Goal: Check status: Check status

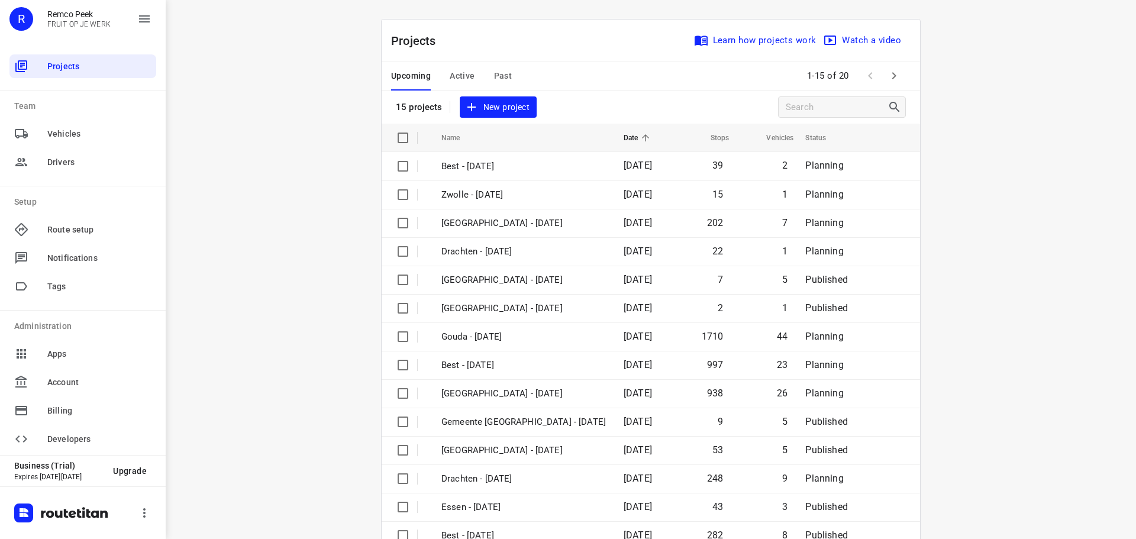
click at [452, 72] on span "Active" at bounding box center [461, 76] width 25 height 15
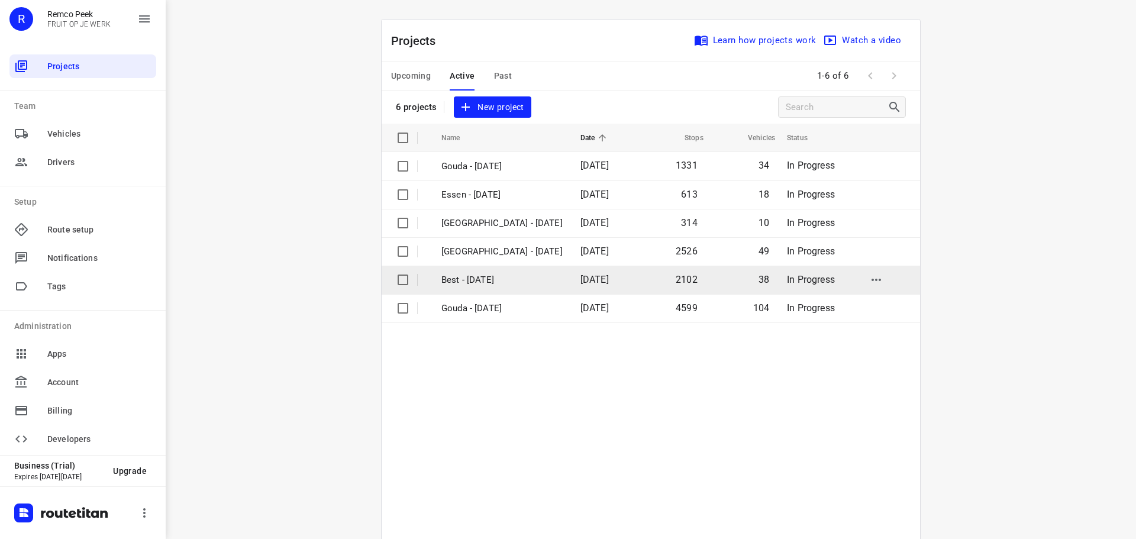
click at [458, 277] on p "Best - [DATE]" at bounding box center [501, 280] width 121 height 14
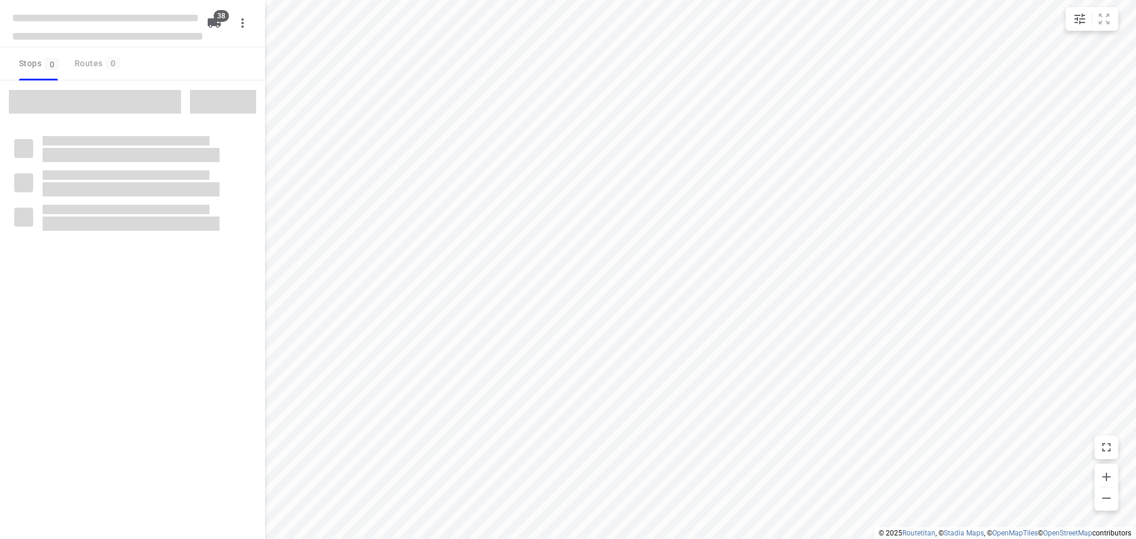
type input "distance"
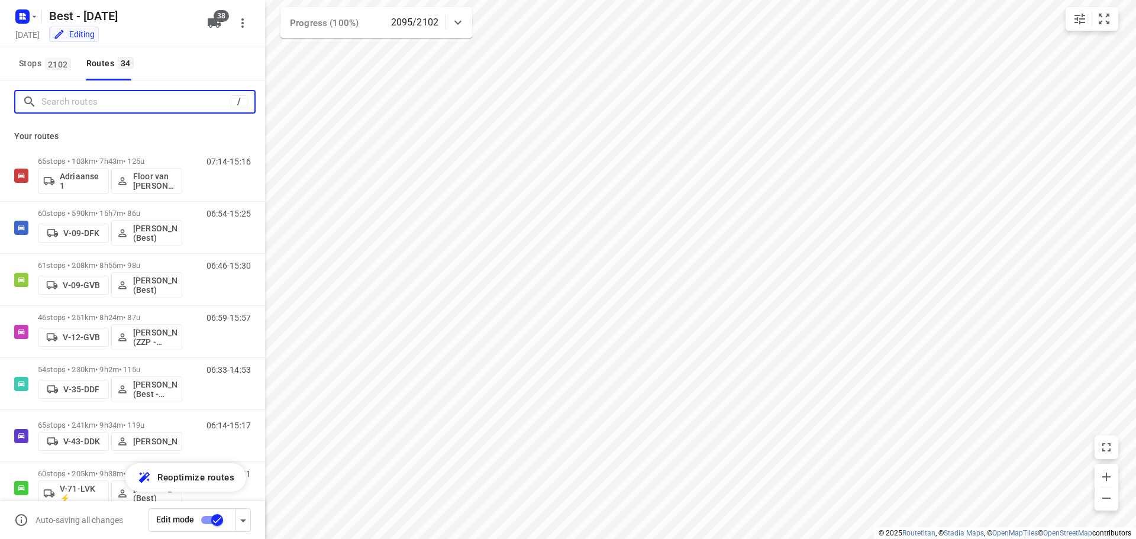
click at [75, 101] on input "Search routes" at bounding box center [135, 102] width 189 height 18
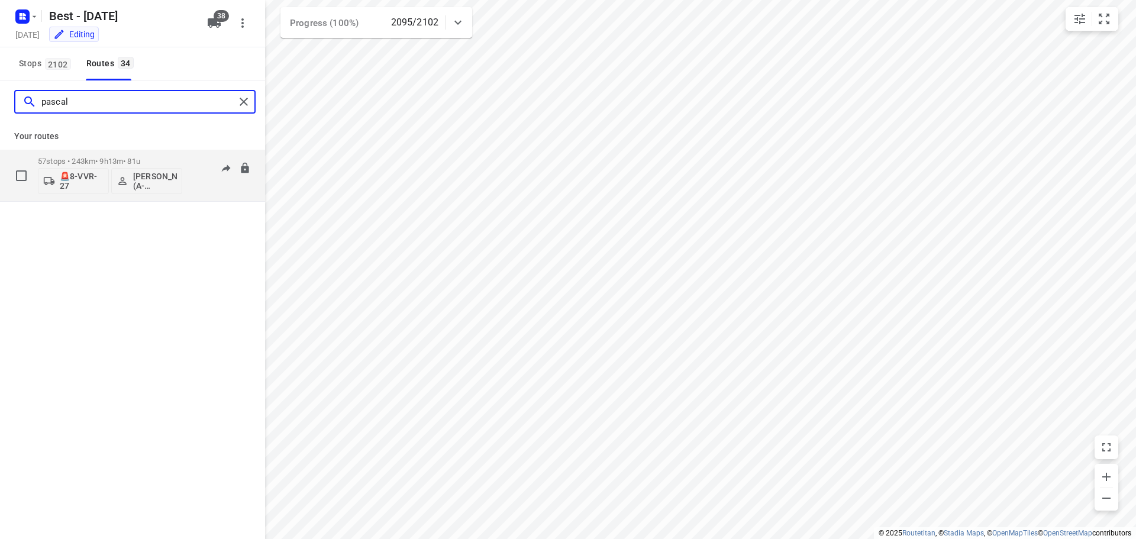
type input "pascal"
click at [140, 160] on p "57 stops • 243km • 9h13m • 81u" at bounding box center [110, 161] width 144 height 9
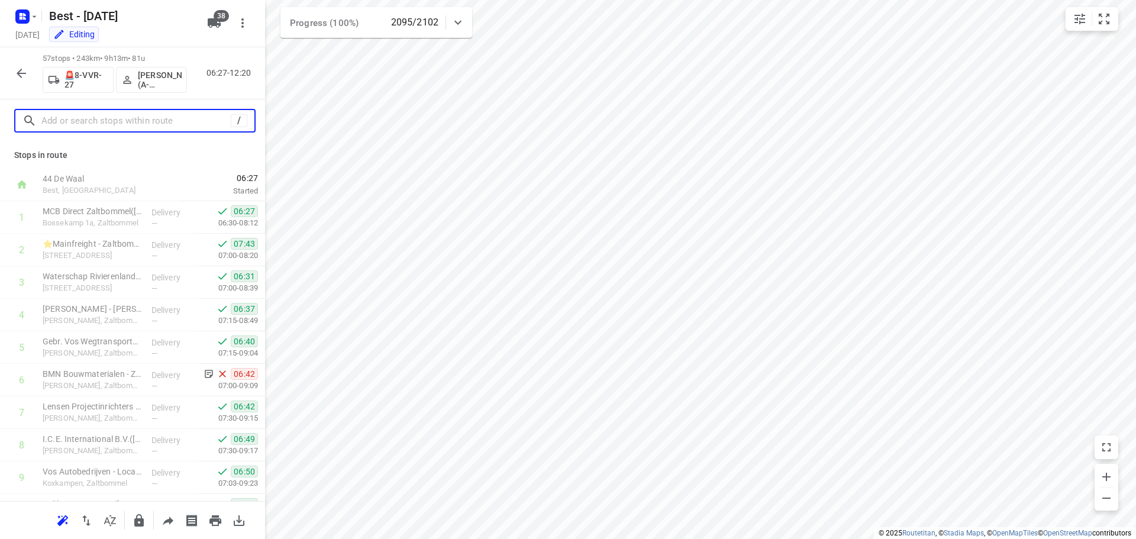
click at [182, 119] on input "text" at bounding box center [135, 121] width 189 height 18
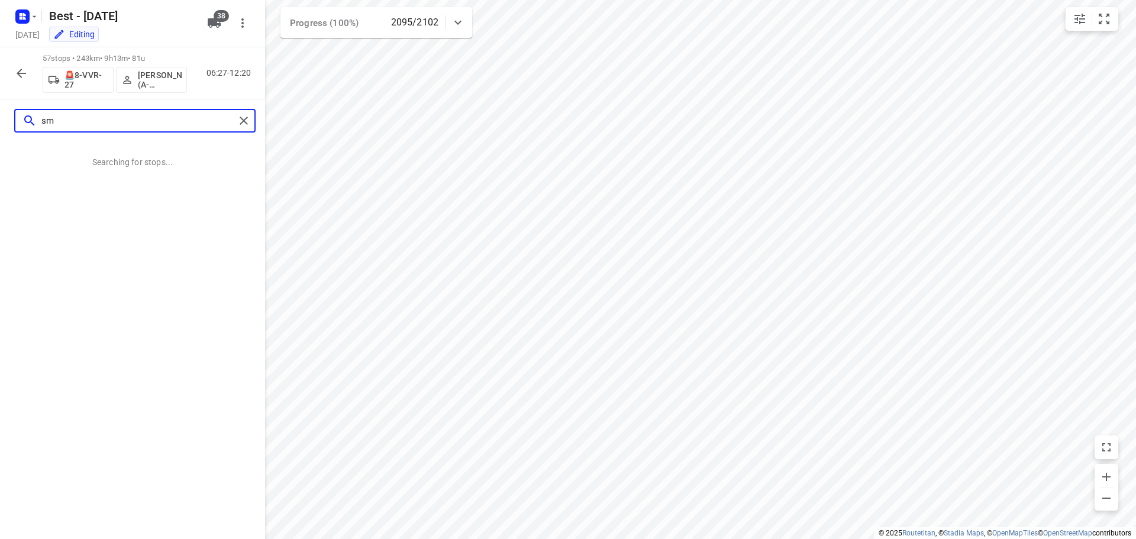
type input "s"
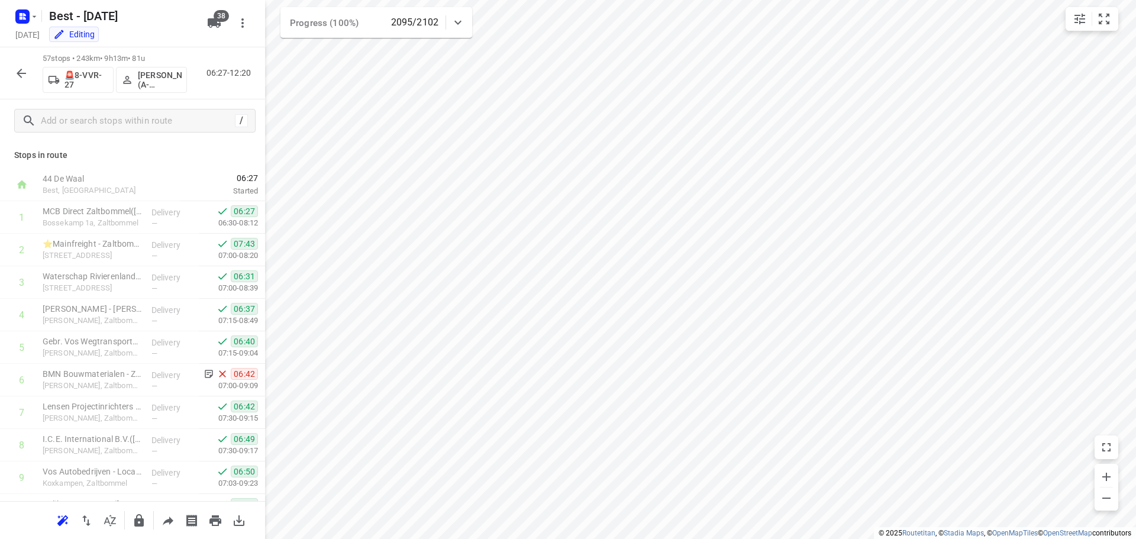
click at [16, 71] on icon "button" at bounding box center [21, 73] width 14 height 14
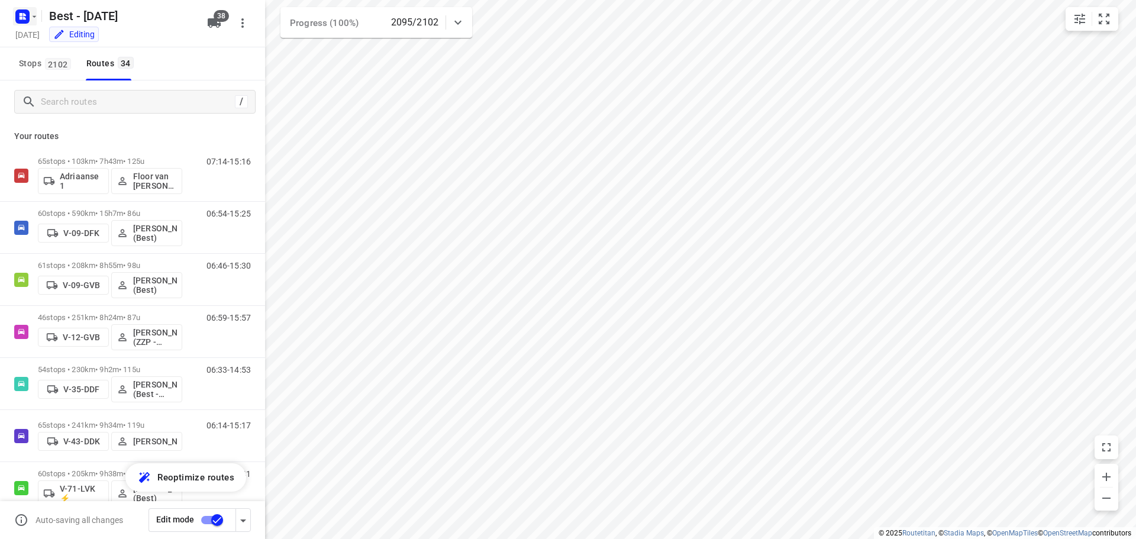
click at [28, 18] on rect "button" at bounding box center [22, 16] width 14 height 14
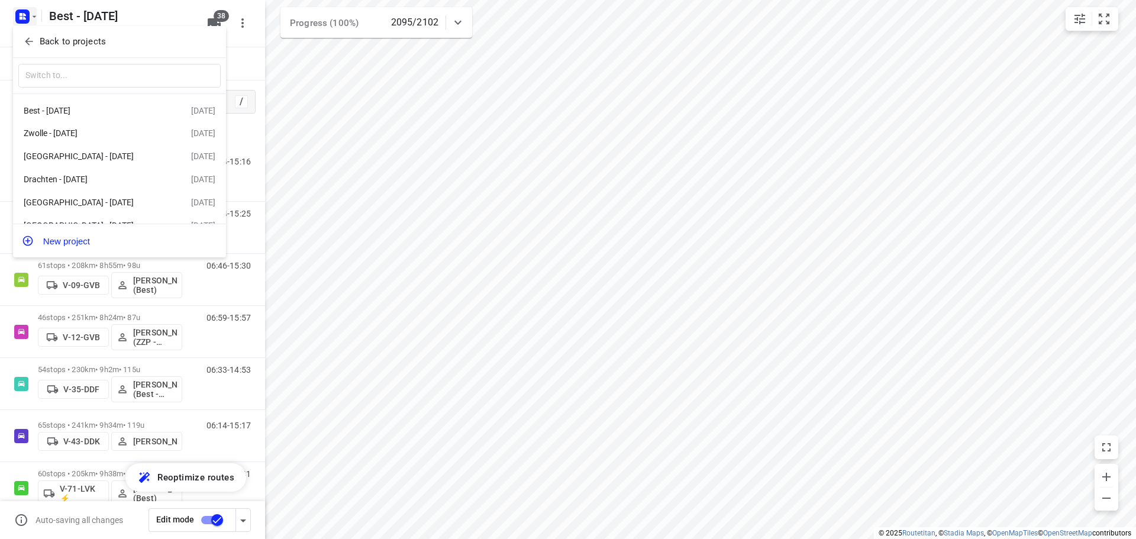
click at [378, 33] on div at bounding box center [568, 269] width 1136 height 539
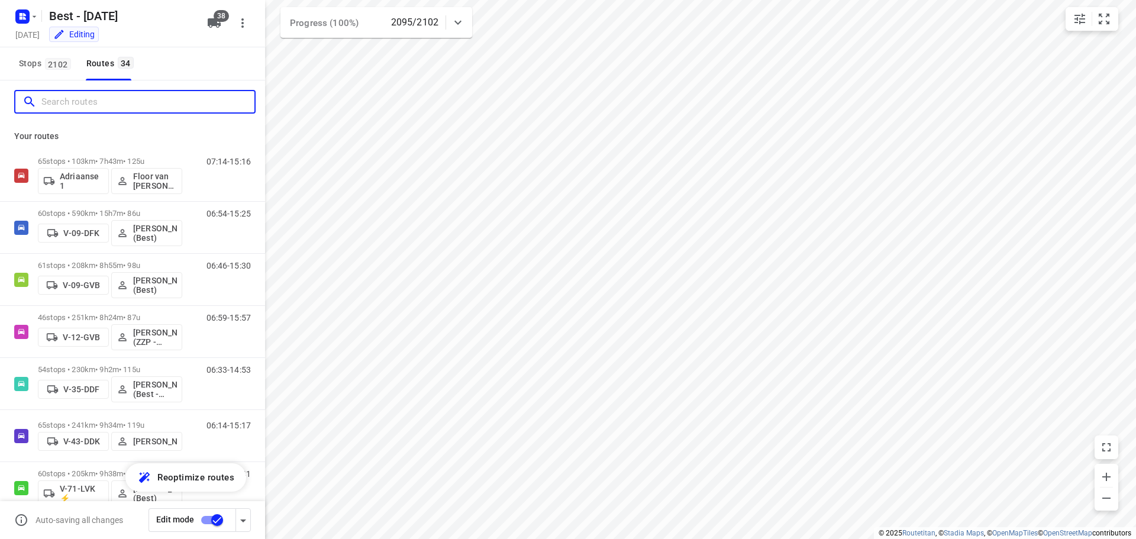
click at [148, 93] on input "Search routes" at bounding box center [147, 102] width 213 height 18
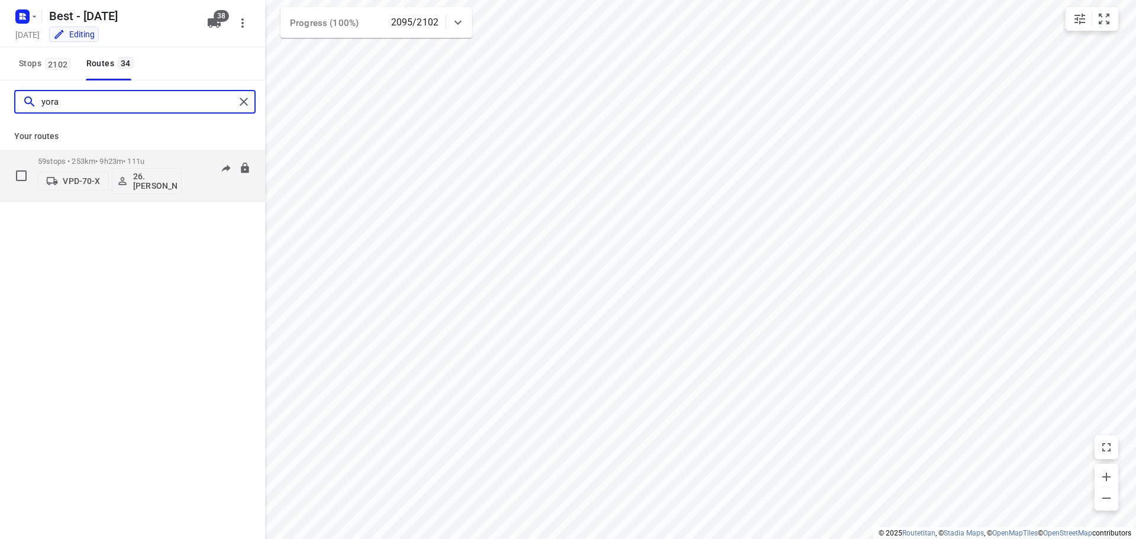
type input "yora"
click at [102, 160] on p "59 stops • 253km • 9h23m • 111u" at bounding box center [110, 161] width 144 height 9
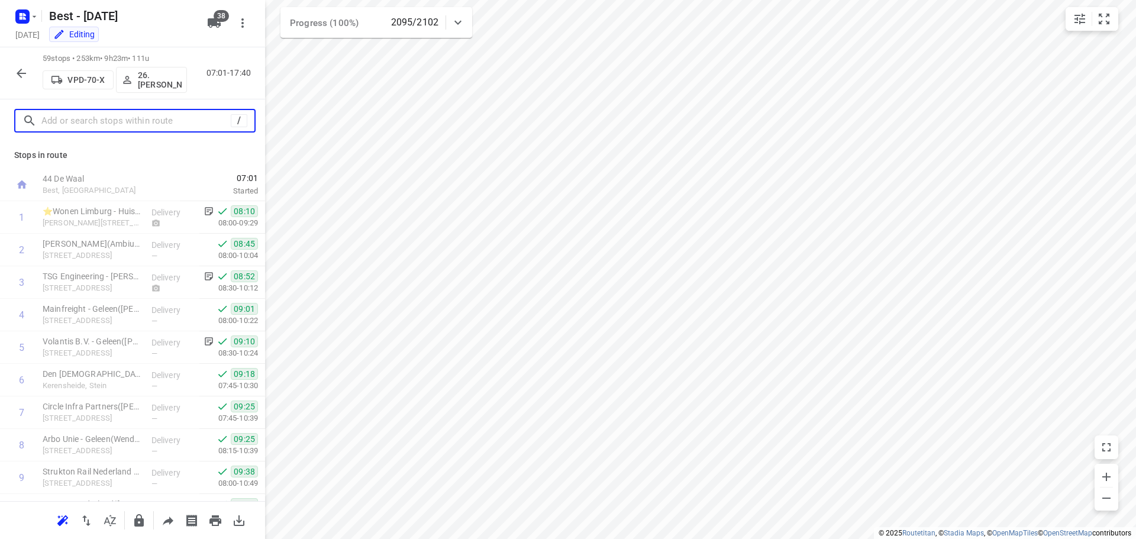
click at [144, 125] on input "text" at bounding box center [135, 121] width 189 height 18
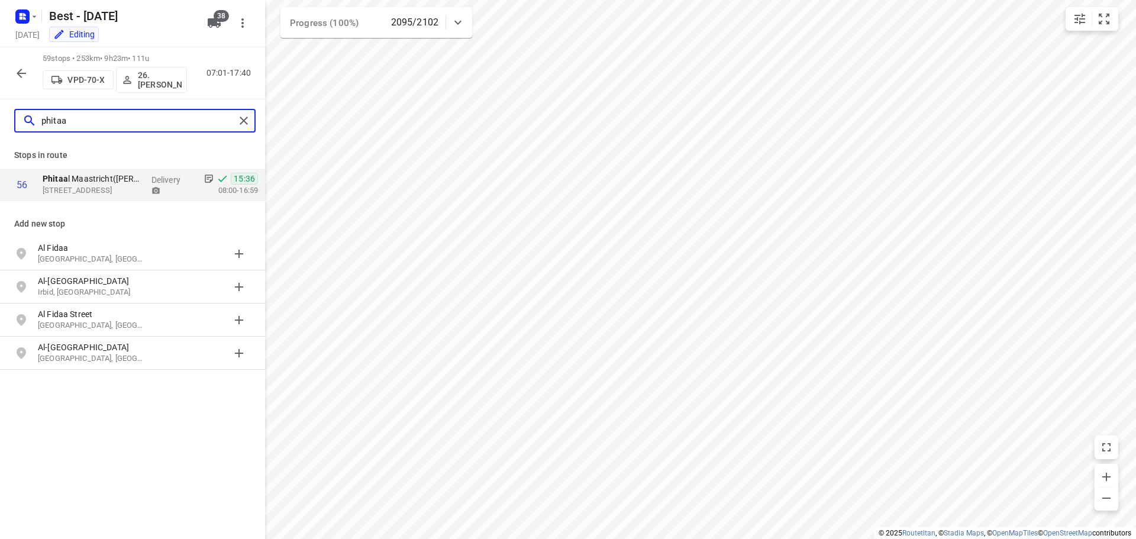
type input "phitaa"
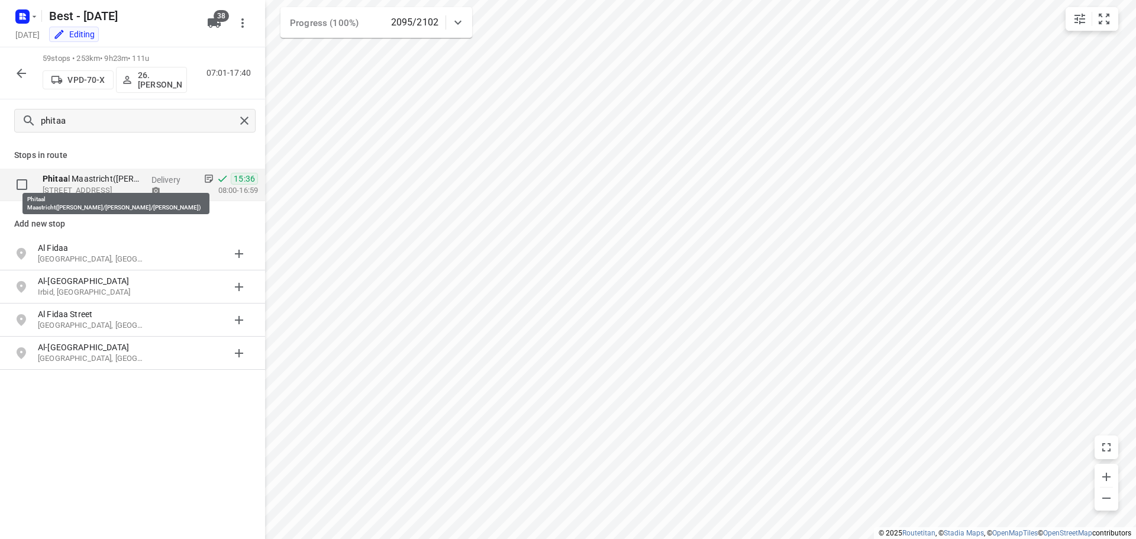
click at [73, 178] on p "Phitaa l Maastricht([PERSON_NAME]/[PERSON_NAME]/[PERSON_NAME])" at bounding box center [92, 179] width 99 height 12
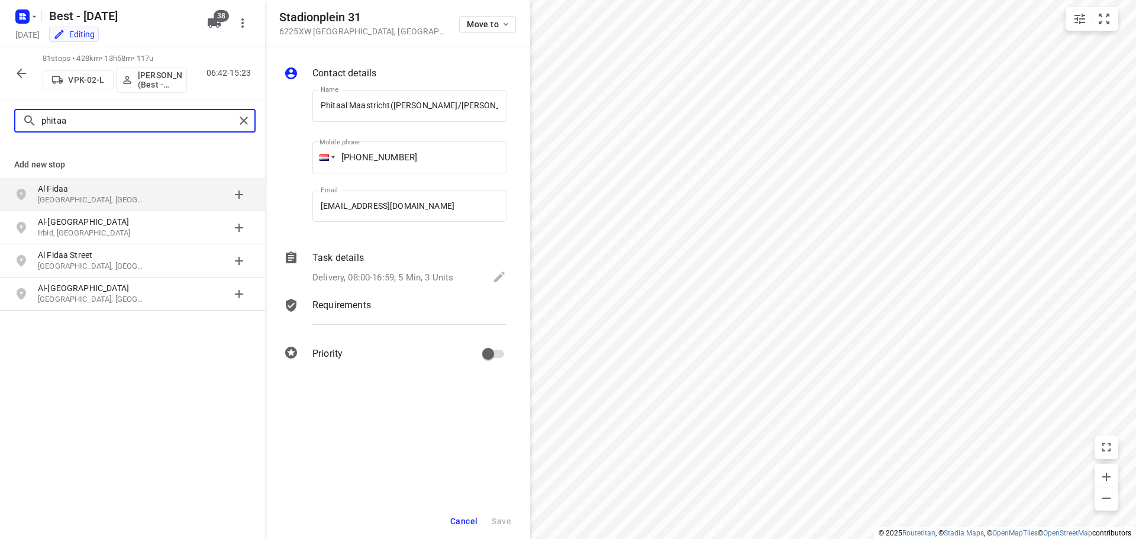
click at [160, 117] on input "phitaa" at bounding box center [137, 121] width 193 height 18
click at [420, 266] on div "Task details Delivery, 08:00-16:59, 5 Min, 3 Units" at bounding box center [409, 268] width 199 height 40
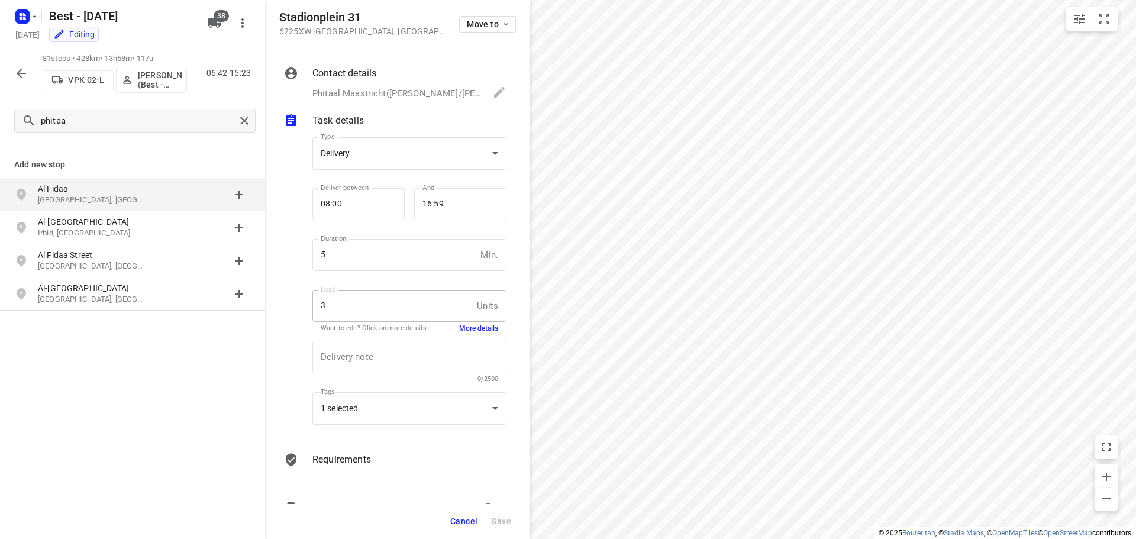
click at [459, 327] on button "More details" at bounding box center [478, 329] width 39 height 10
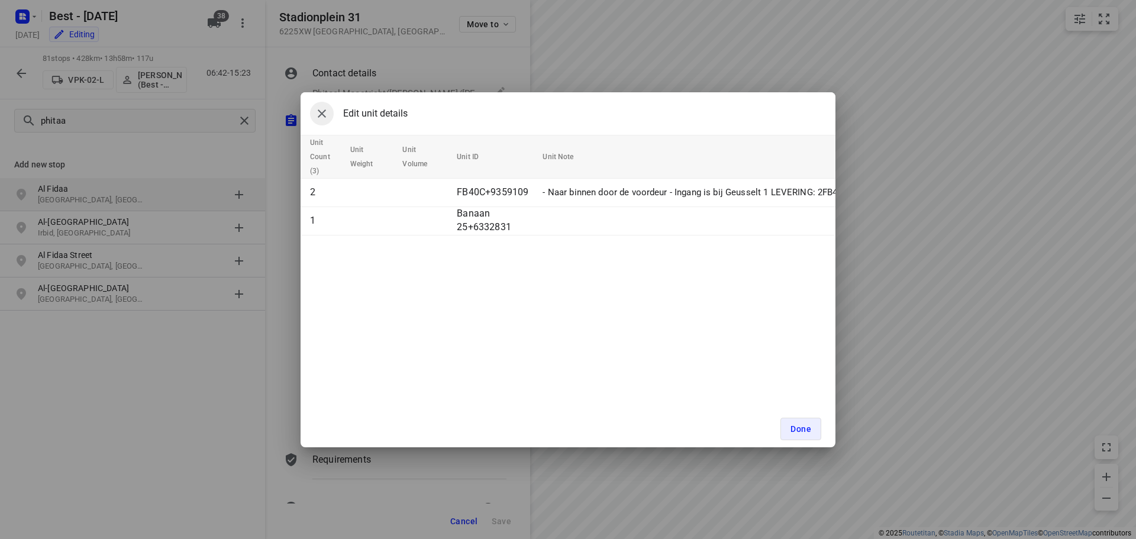
click at [329, 114] on button "button" at bounding box center [322, 114] width 24 height 24
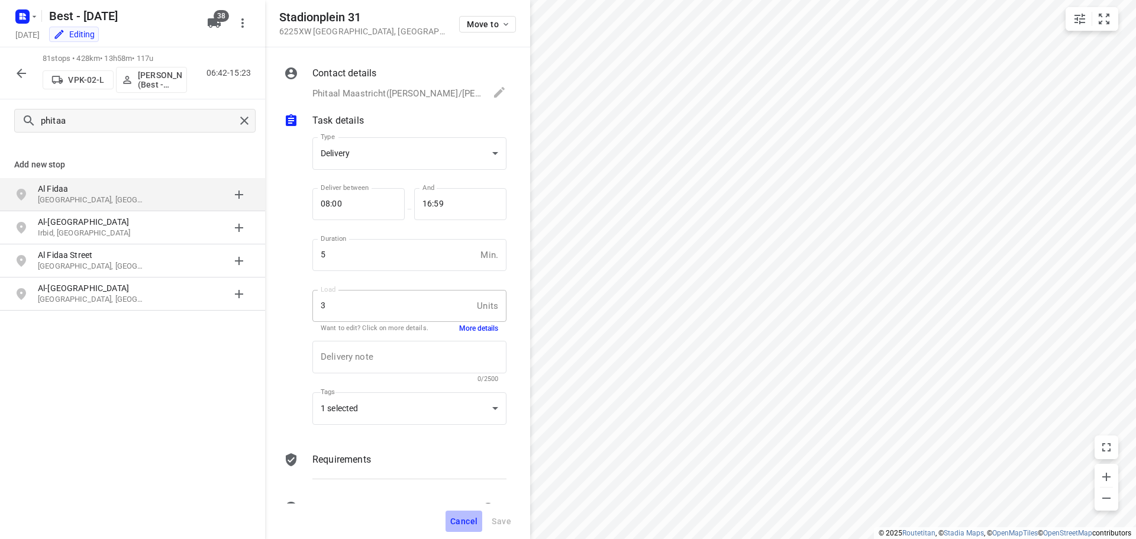
click at [466, 522] on span "Cancel" at bounding box center [463, 520] width 27 height 9
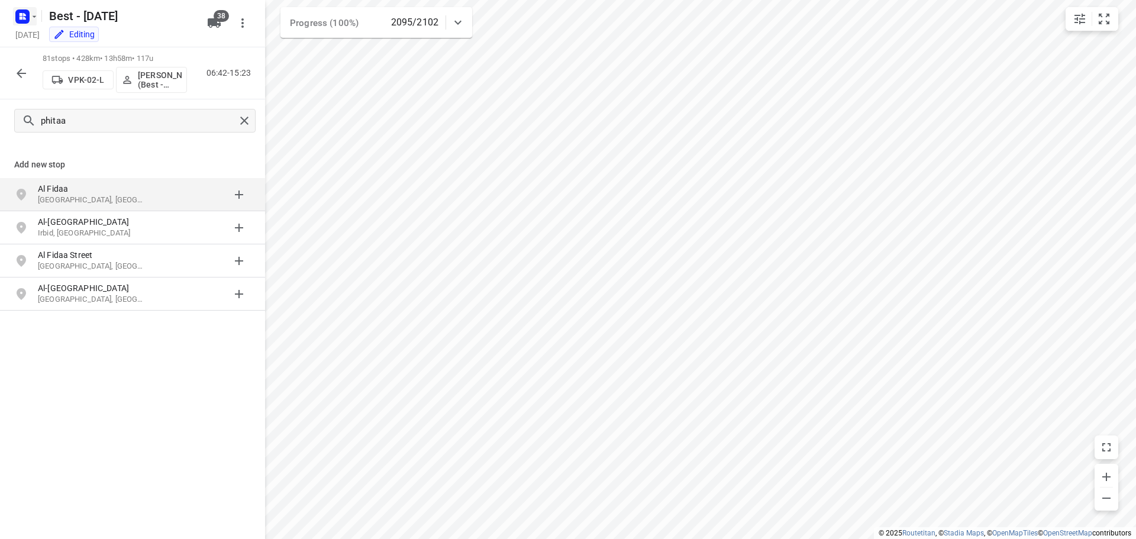
click at [28, 14] on rect "button" at bounding box center [22, 16] width 14 height 14
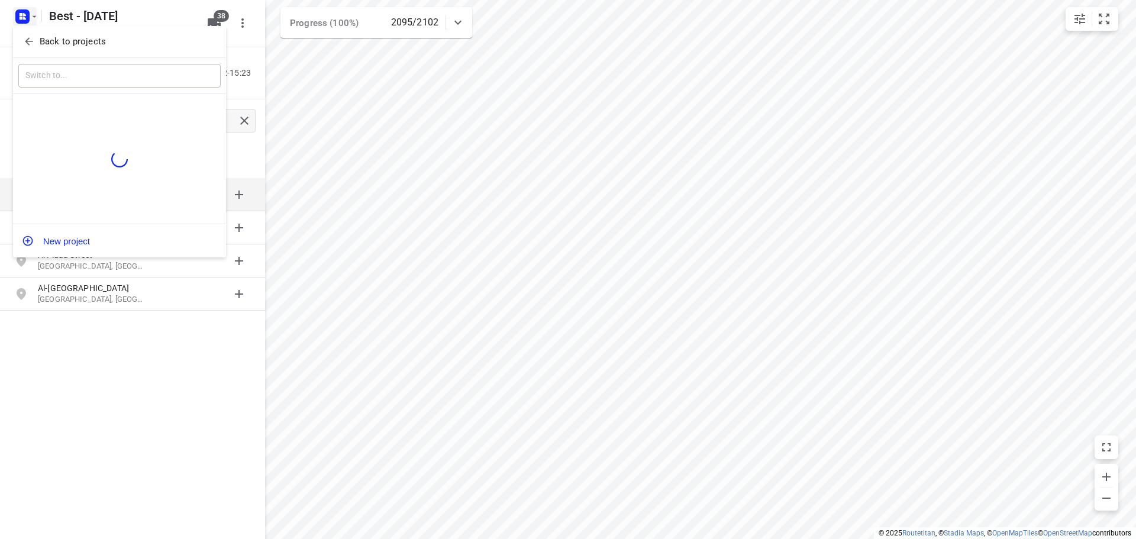
click at [51, 58] on div "​" at bounding box center [119, 76] width 213 height 37
click at [51, 48] on button "Back to projects" at bounding box center [119, 42] width 202 height 20
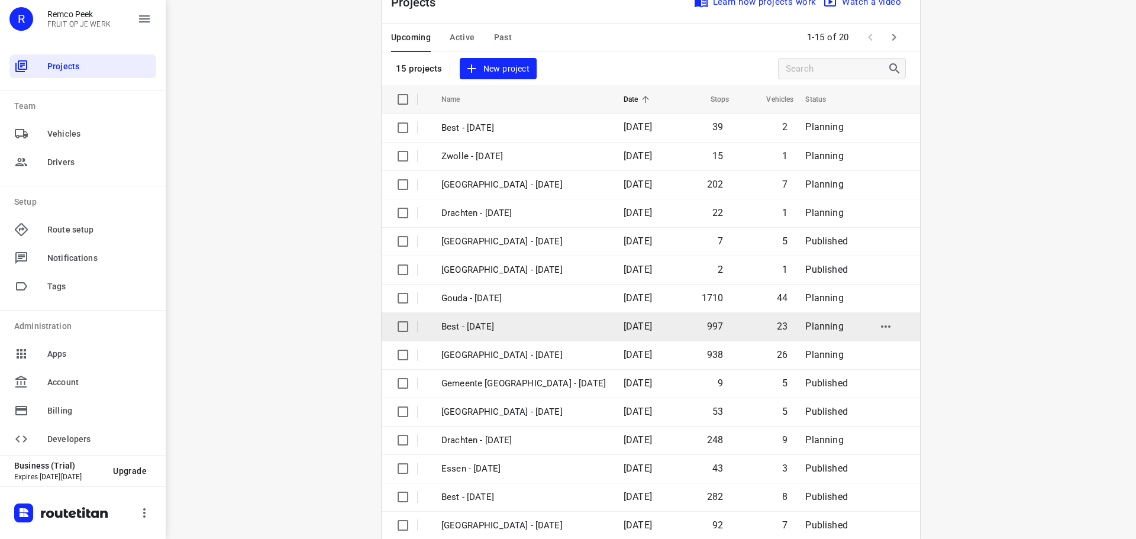
scroll to position [59, 0]
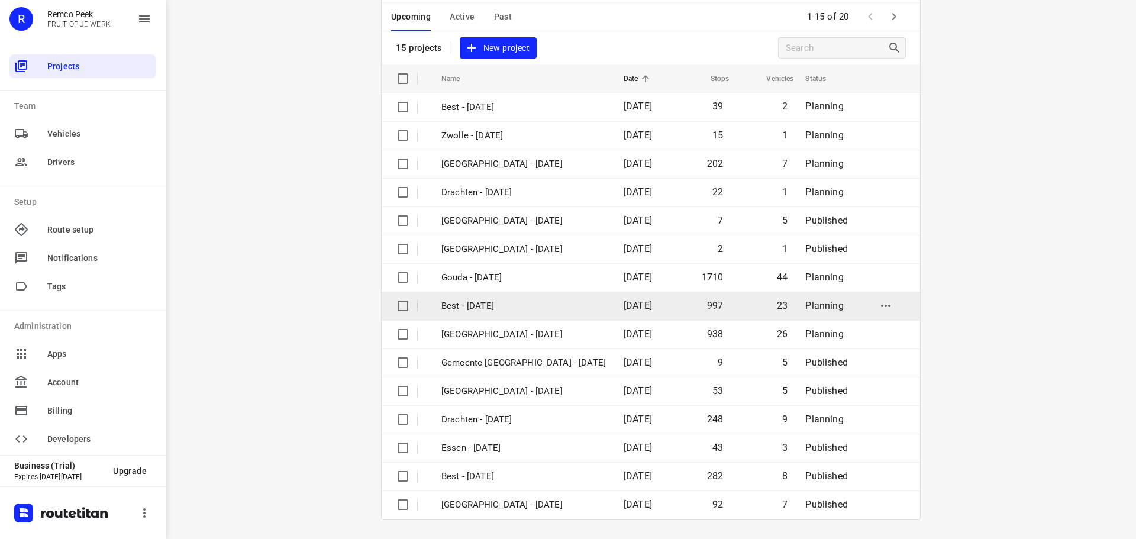
click at [526, 305] on p "Best - [DATE]" at bounding box center [523, 306] width 164 height 14
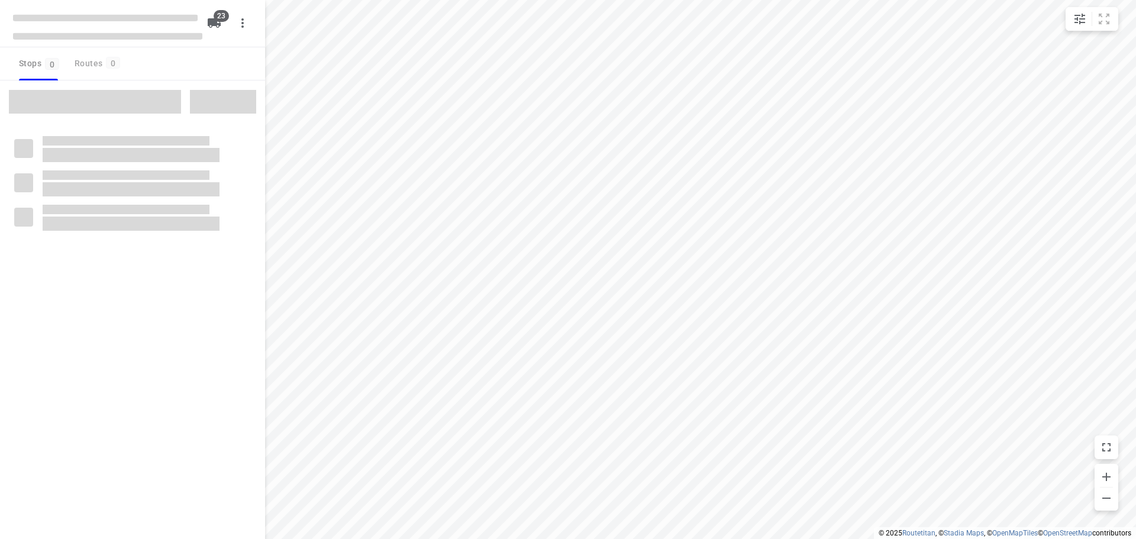
type input "distance"
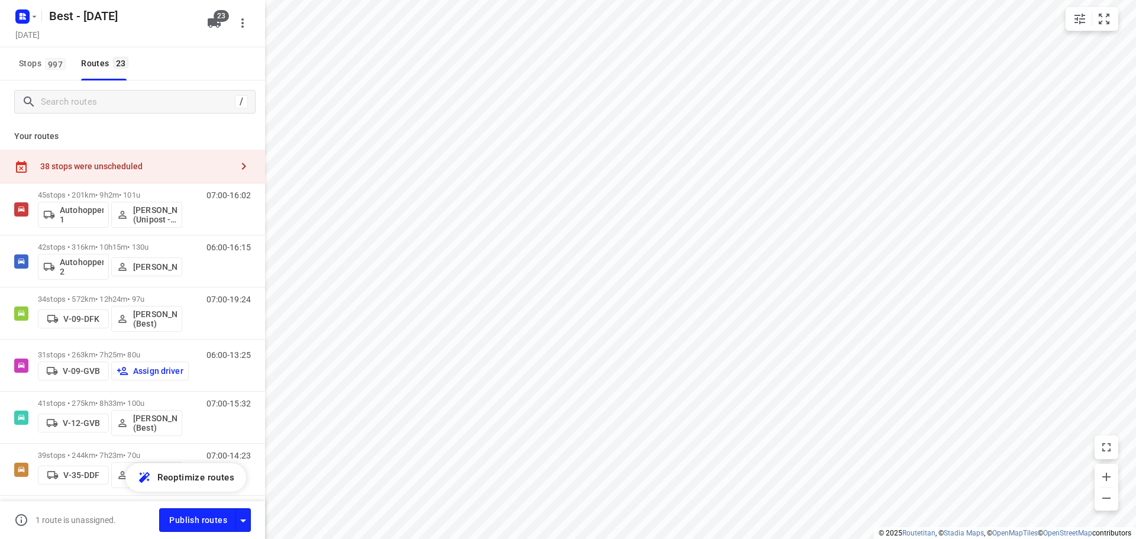
click at [149, 115] on div "/" at bounding box center [132, 101] width 265 height 43
click at [145, 109] on input "Search routes" at bounding box center [135, 102] width 189 height 18
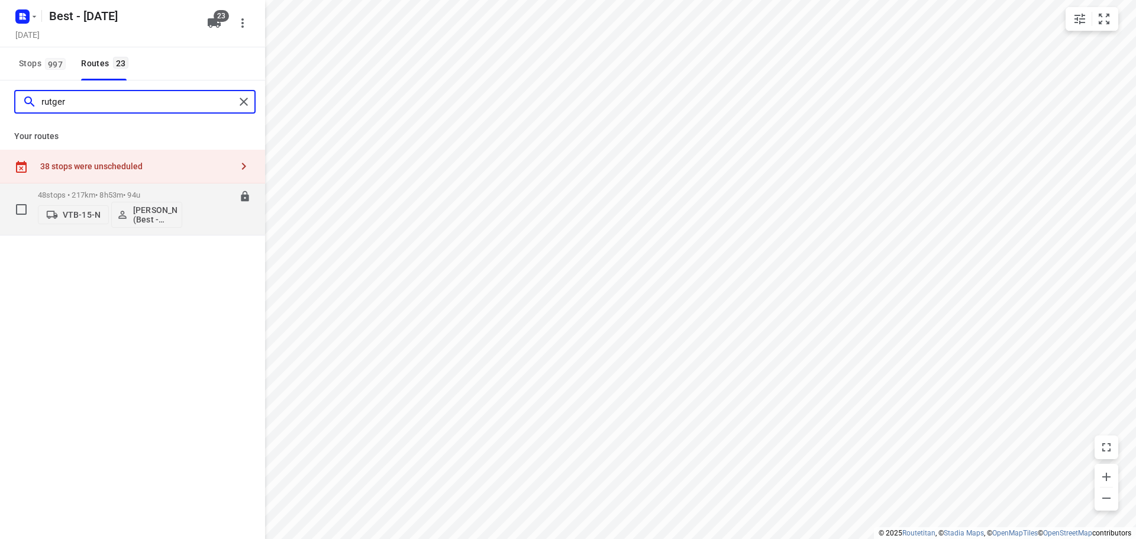
type input "rutger"
click at [95, 188] on div "48 stops • 217km • 8h53m • 94u VTB-15-N [PERSON_NAME] (Best - ZZP)" at bounding box center [110, 209] width 144 height 49
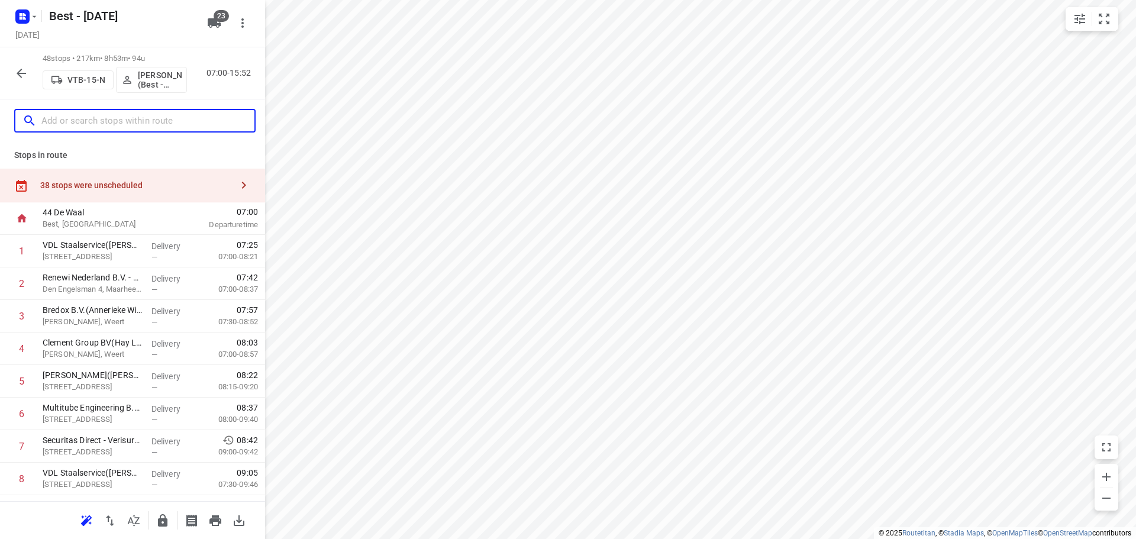
click at [114, 112] on input "text" at bounding box center [147, 121] width 213 height 18
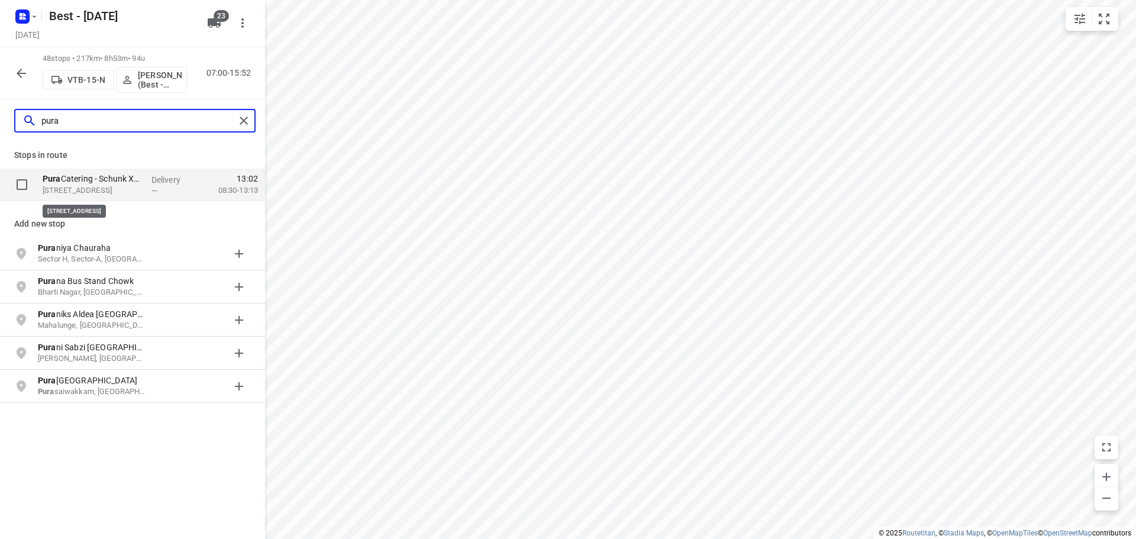
type input "pura"
click at [87, 190] on p "[STREET_ADDRESS]" at bounding box center [92, 191] width 99 height 12
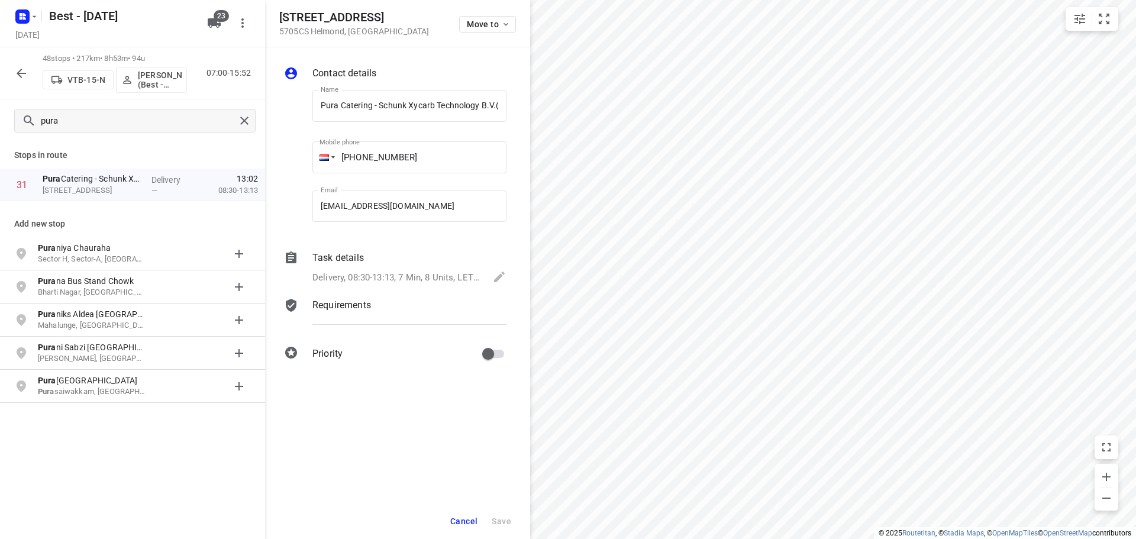
click at [399, 274] on p "Delivery, 08:30-13:13, 7 Min, 8 Units, LET OP! Instructie is aangepast!" at bounding box center [396, 278] width 169 height 14
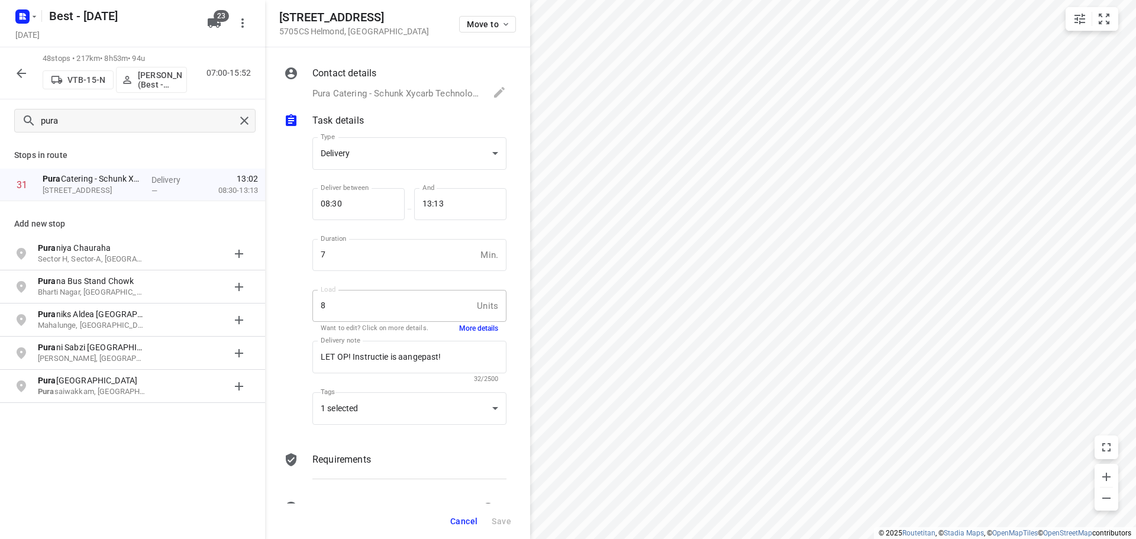
click at [459, 328] on button "More details" at bounding box center [478, 329] width 39 height 10
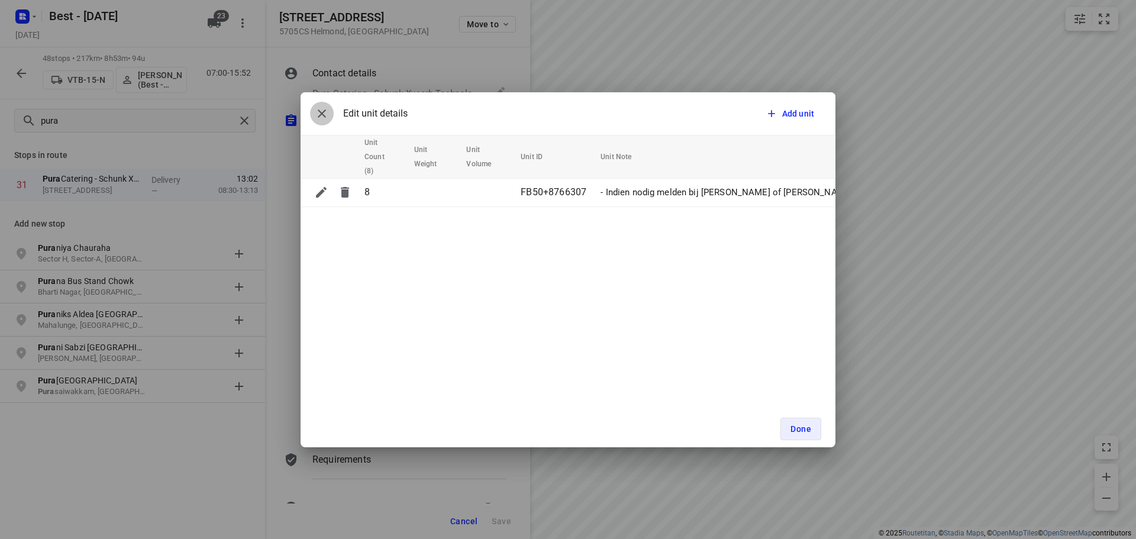
click at [315, 115] on icon "button" at bounding box center [322, 113] width 14 height 14
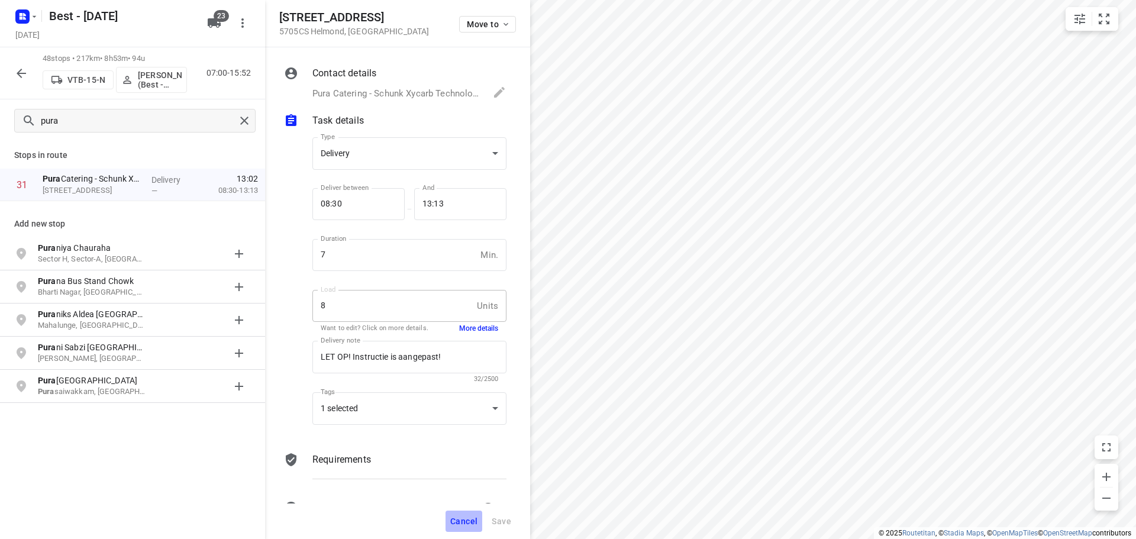
click at [470, 529] on button "Cancel" at bounding box center [463, 520] width 37 height 21
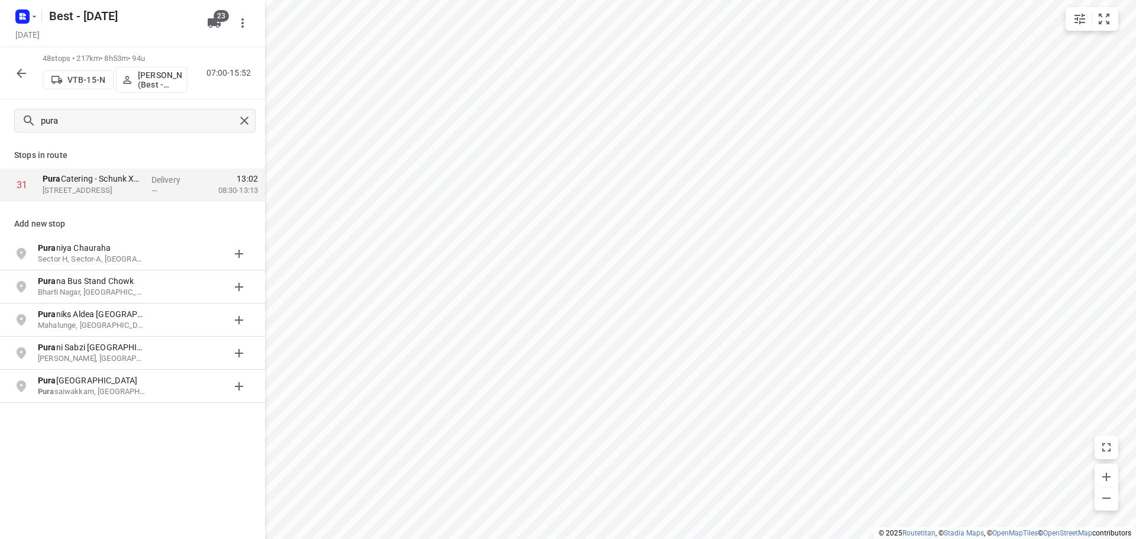
click at [33, 65] on div at bounding box center [21, 74] width 24 height 24
click at [30, 75] on button "button" at bounding box center [21, 74] width 24 height 24
